Goal: Task Accomplishment & Management: Use online tool/utility

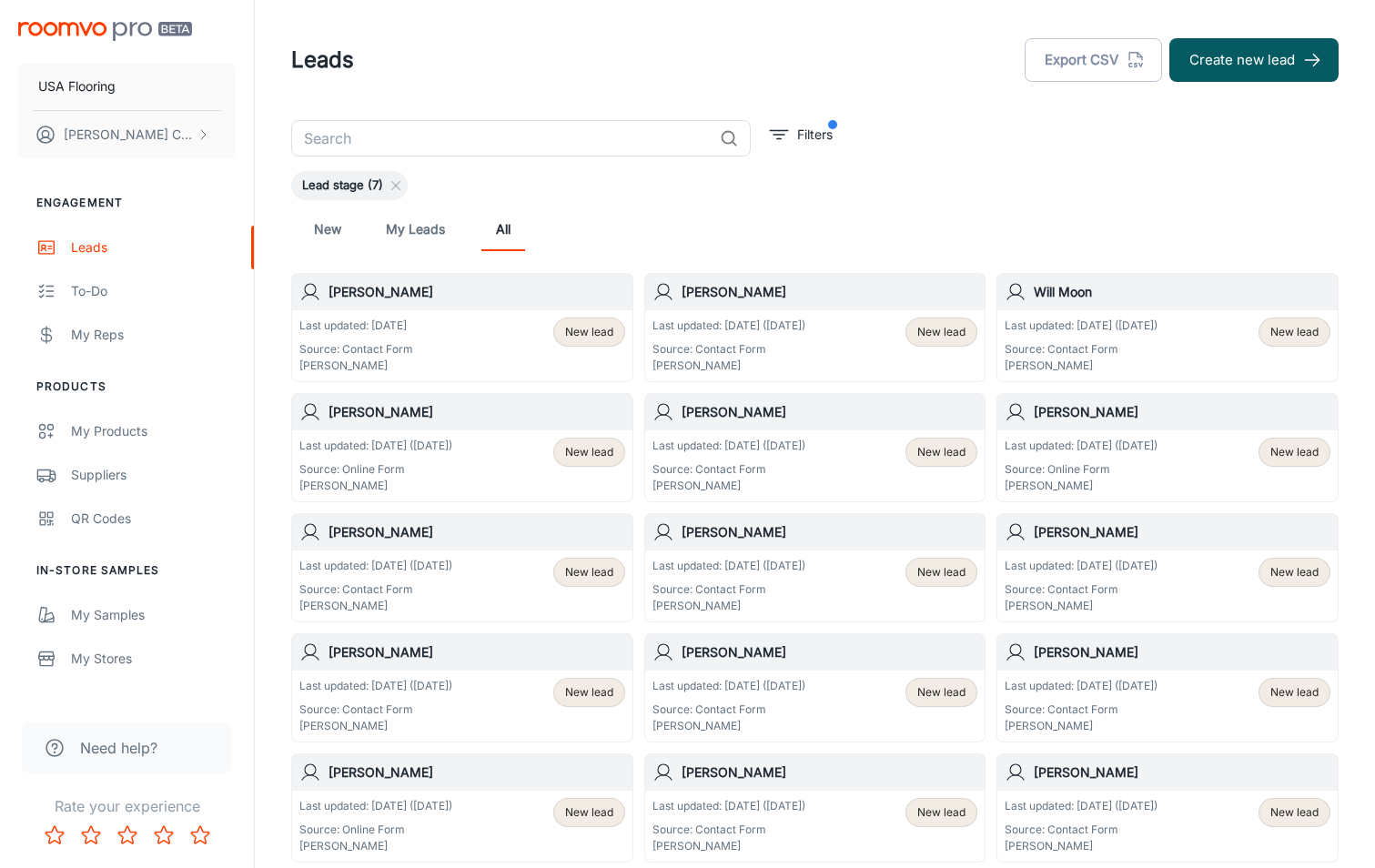
click at [451, 130] on input "text" at bounding box center [502, 138] width 422 height 37
type input "dal tile"
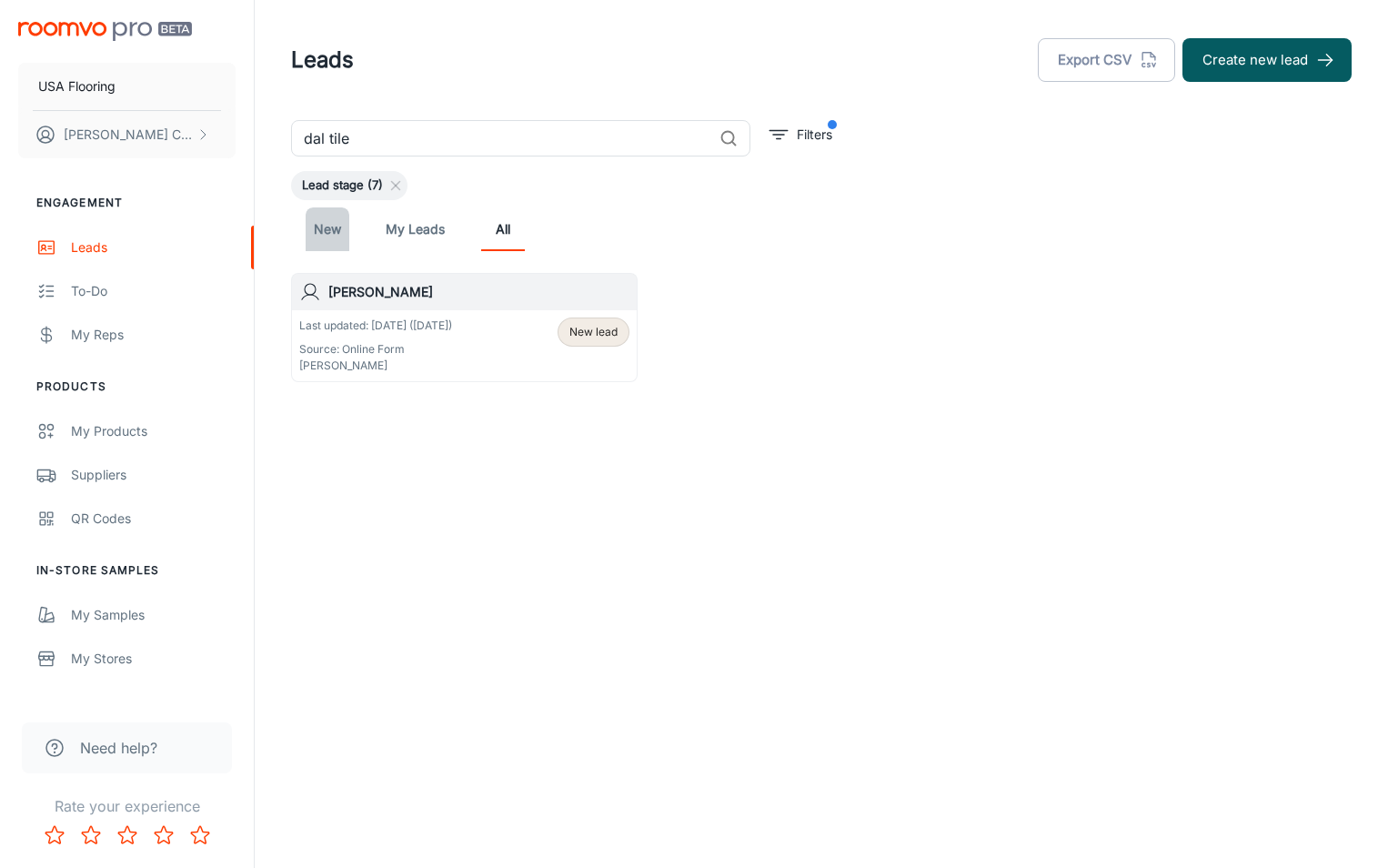
click at [331, 225] on link "New" at bounding box center [327, 229] width 43 height 43
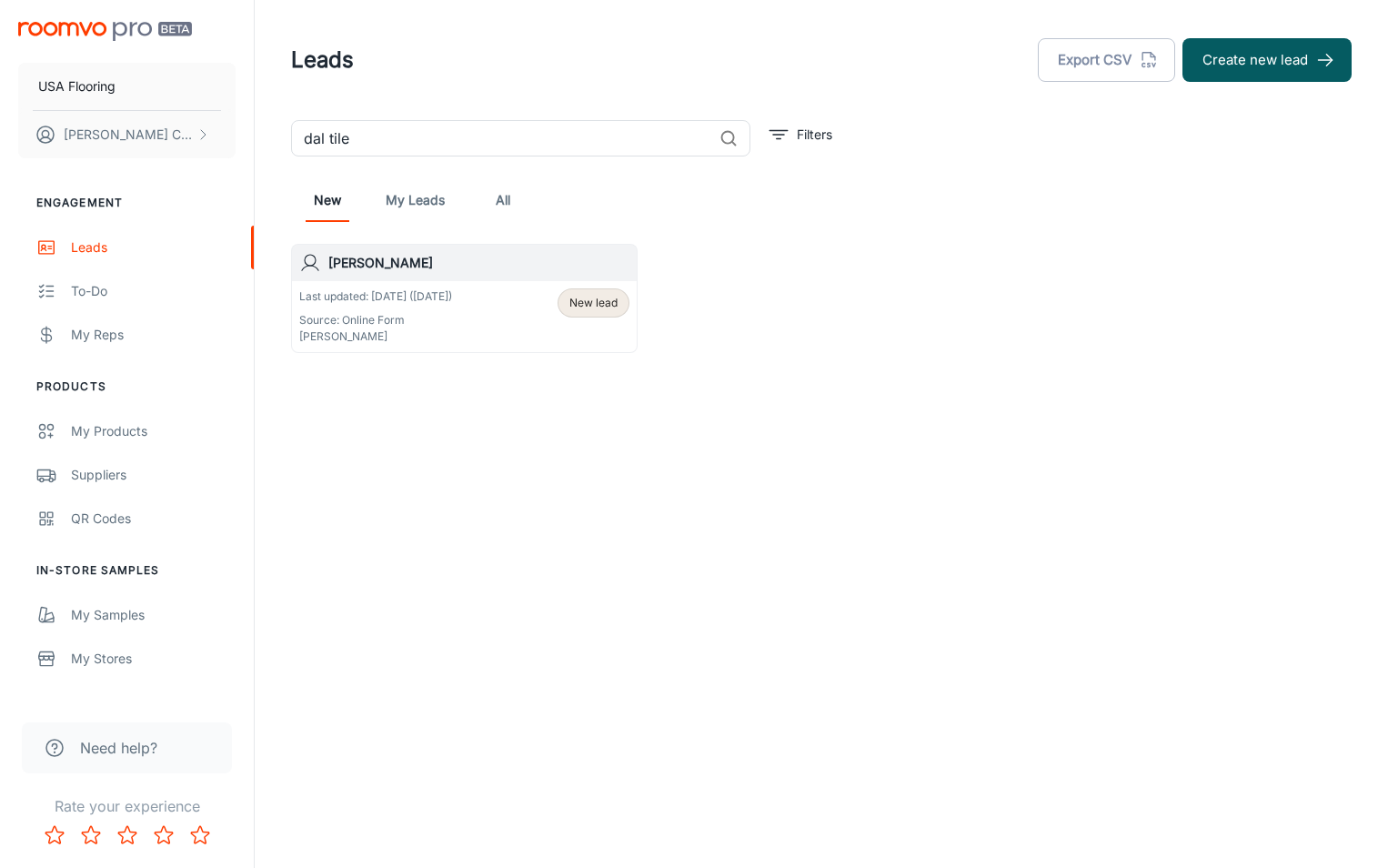
click at [494, 140] on input "dal tile" at bounding box center [502, 138] width 421 height 37
click at [783, 132] on icon "filter" at bounding box center [778, 134] width 22 height 22
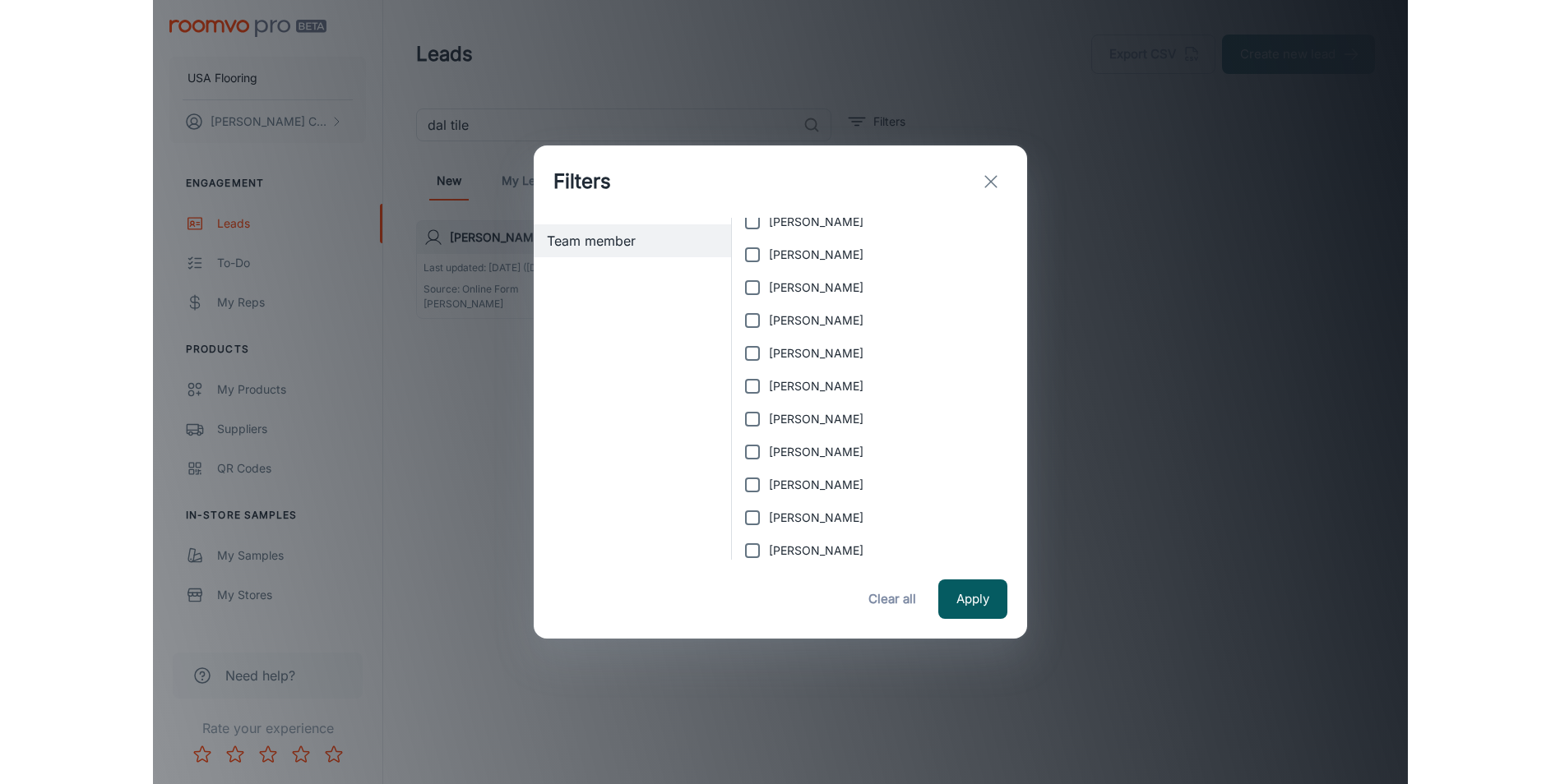
scroll to position [99, 0]
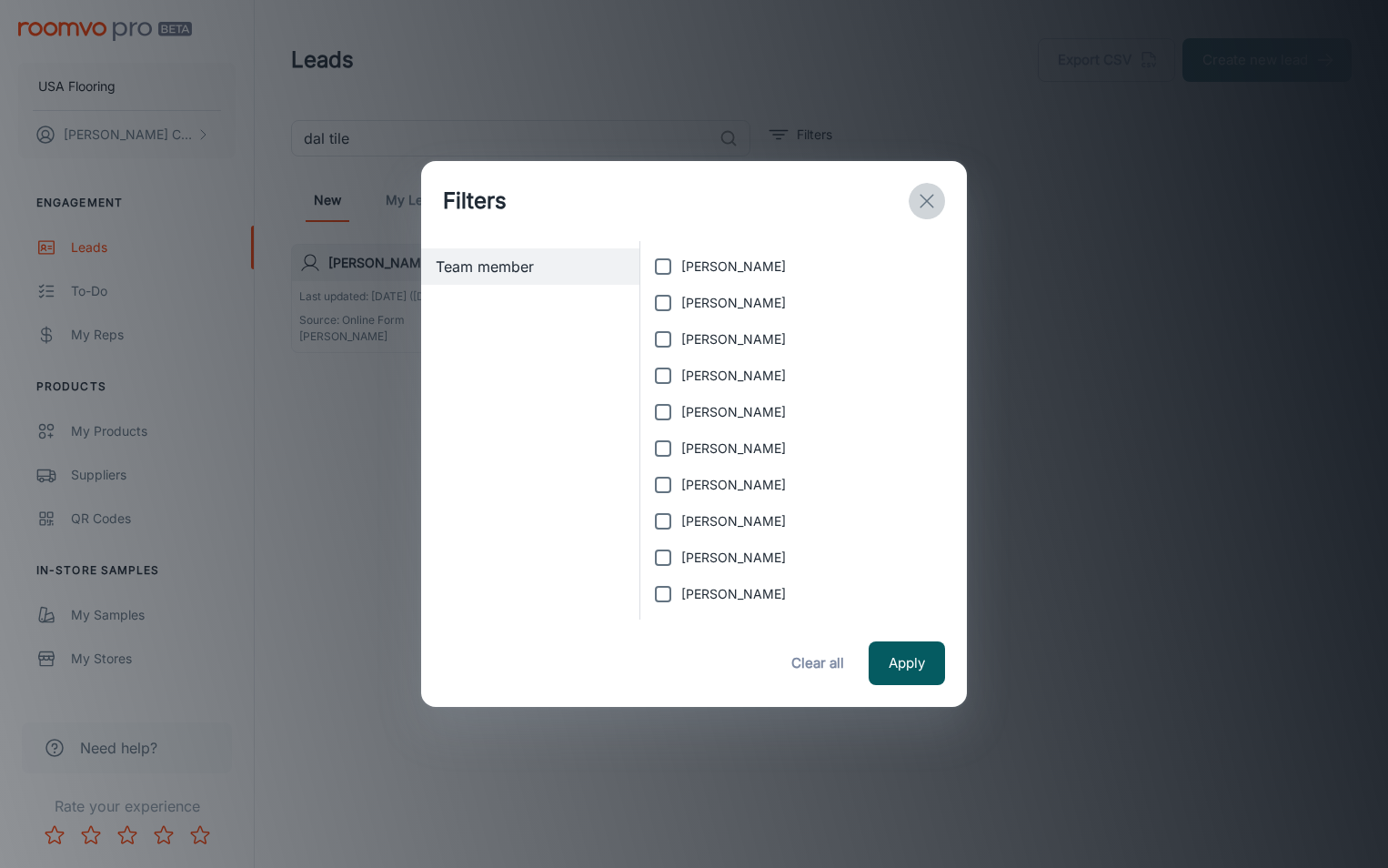
click at [934, 203] on icon "exit" at bounding box center [927, 201] width 22 height 22
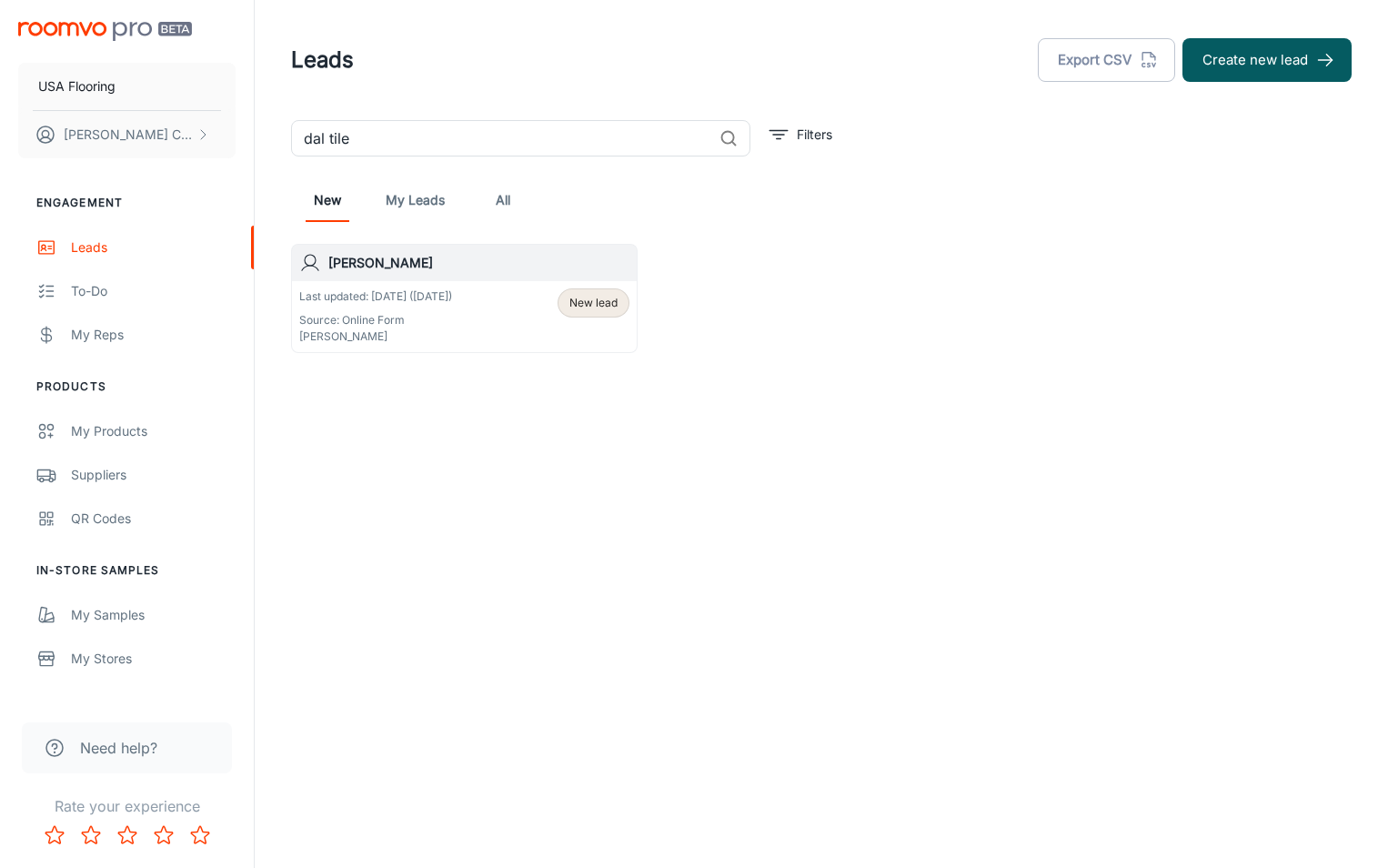
click at [1040, 322] on div "[PERSON_NAME] Last updated: [DATE] ([DATE]) Source: Online Form [PERSON_NAME] N…" at bounding box center [816, 293] width 1072 height 120
click at [507, 190] on link "All" at bounding box center [503, 200] width 43 height 43
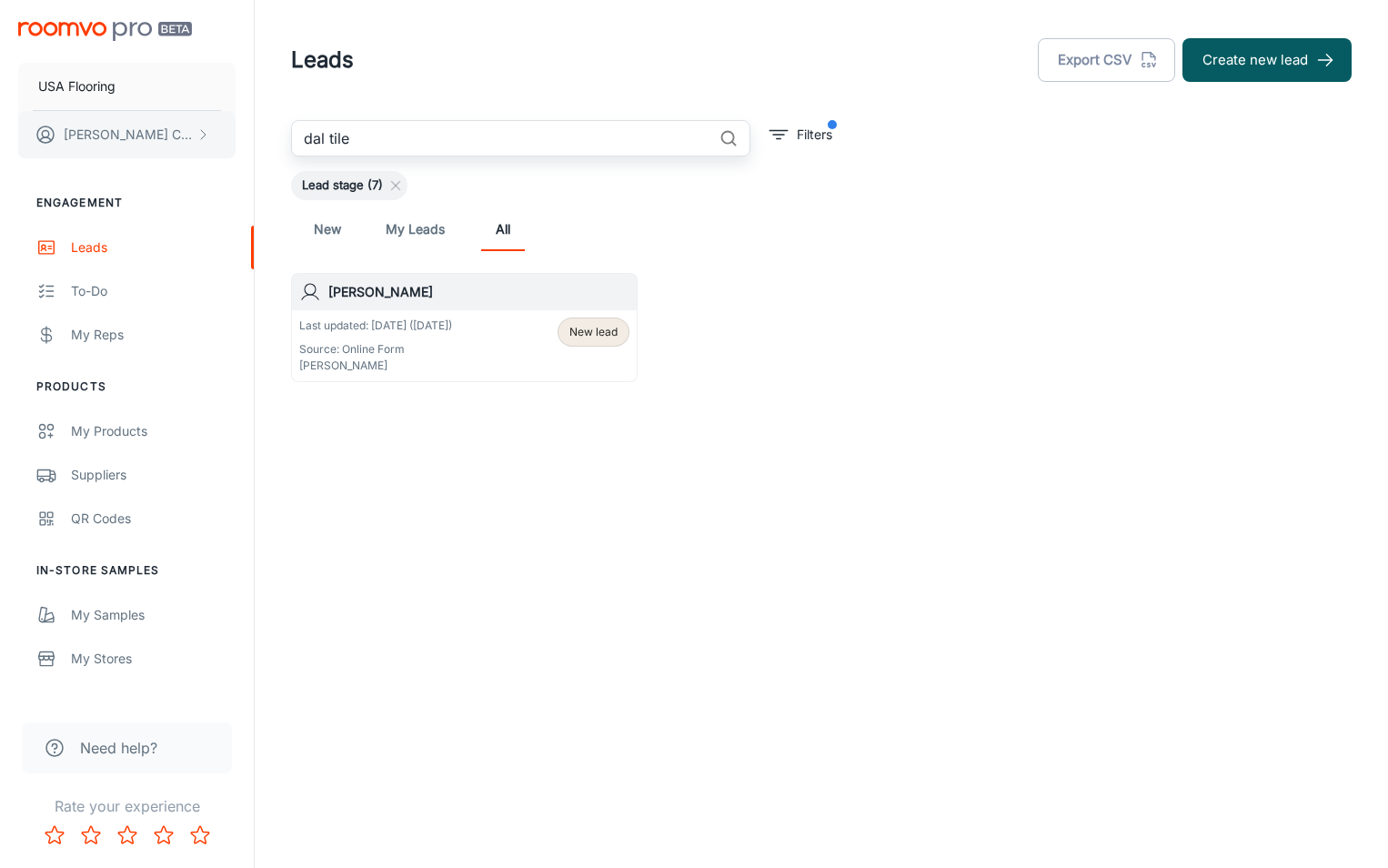
drag, startPoint x: 535, startPoint y: 140, endPoint x: 194, endPoint y: 138, distance: 341.0
click at [194, 138] on div "USA Flooring [PERSON_NAME] Engagement Leads To-do My Reps Products My Products …" at bounding box center [694, 256] width 1388 height 513
